Goal: Information Seeking & Learning: Learn about a topic

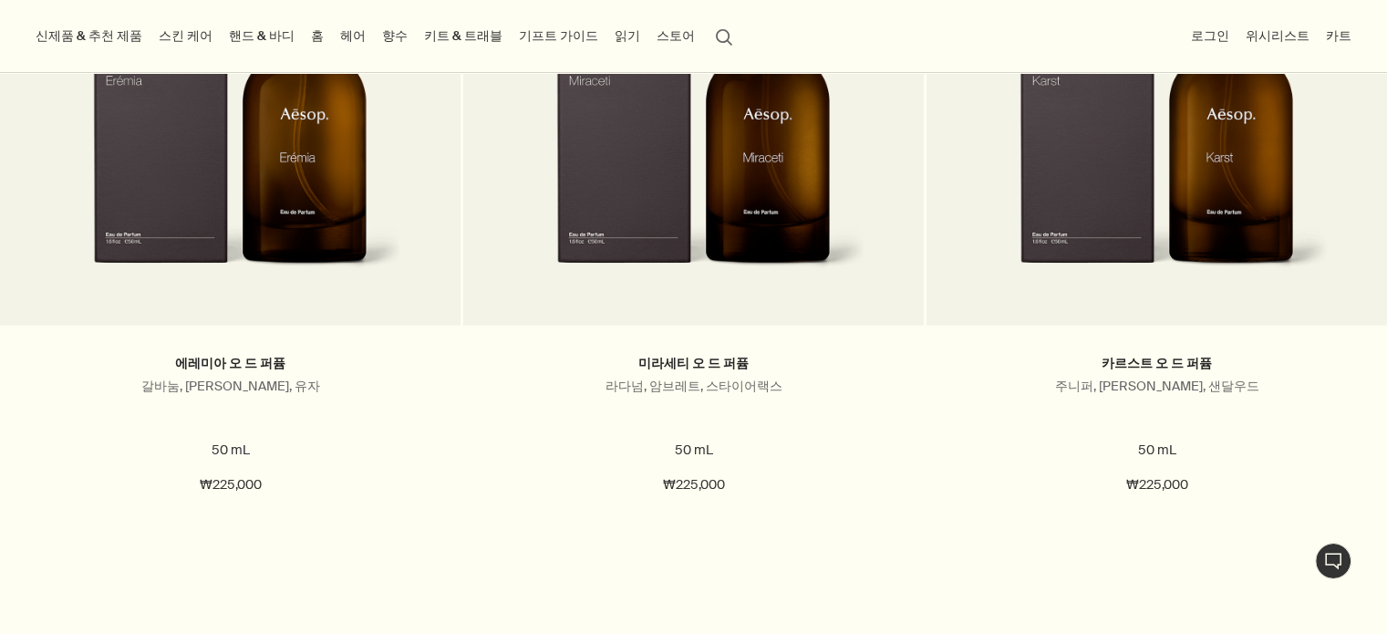
scroll to position [4195, 0]
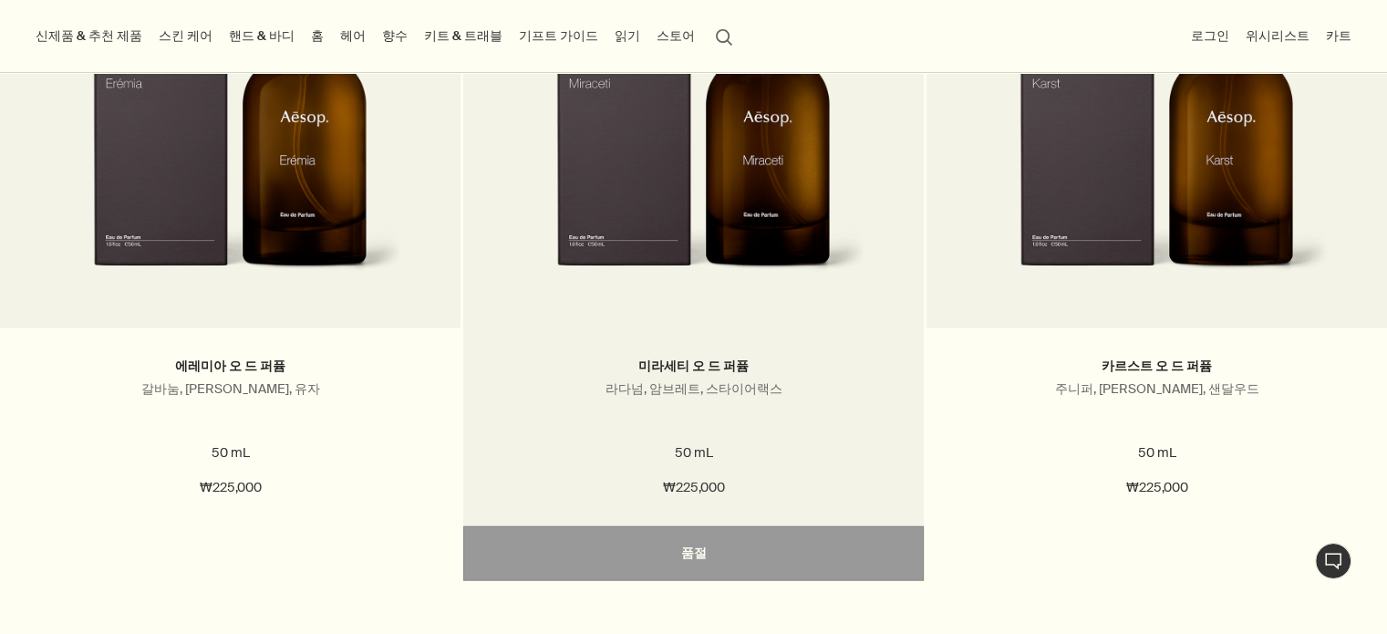
click at [694, 157] on img at bounding box center [694, 132] width 346 height 337
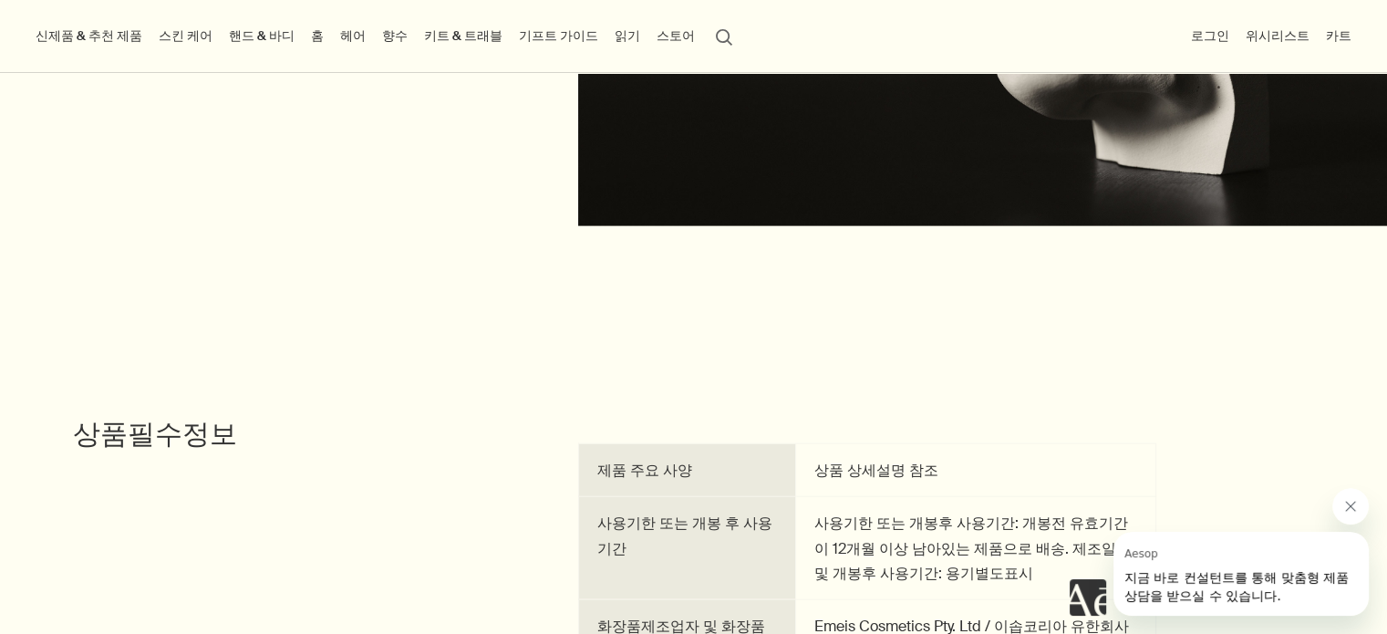
scroll to position [4103, 0]
